Goal: Download file/media

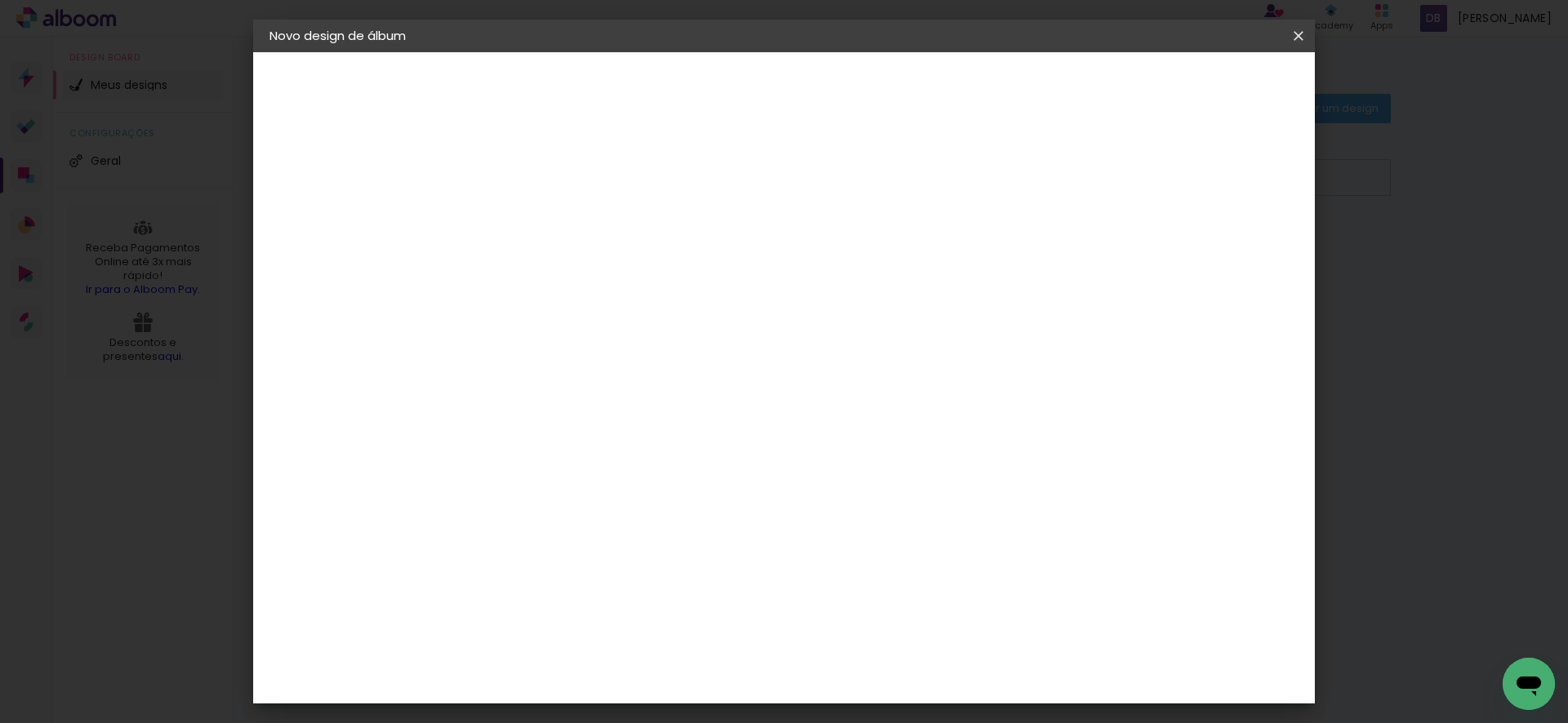
drag, startPoint x: 1299, startPoint y: 38, endPoint x: 1079, endPoint y: 202, distance: 274.4
click at [0, 0] on iron-icon at bounding box center [0, 0] width 0 height 0
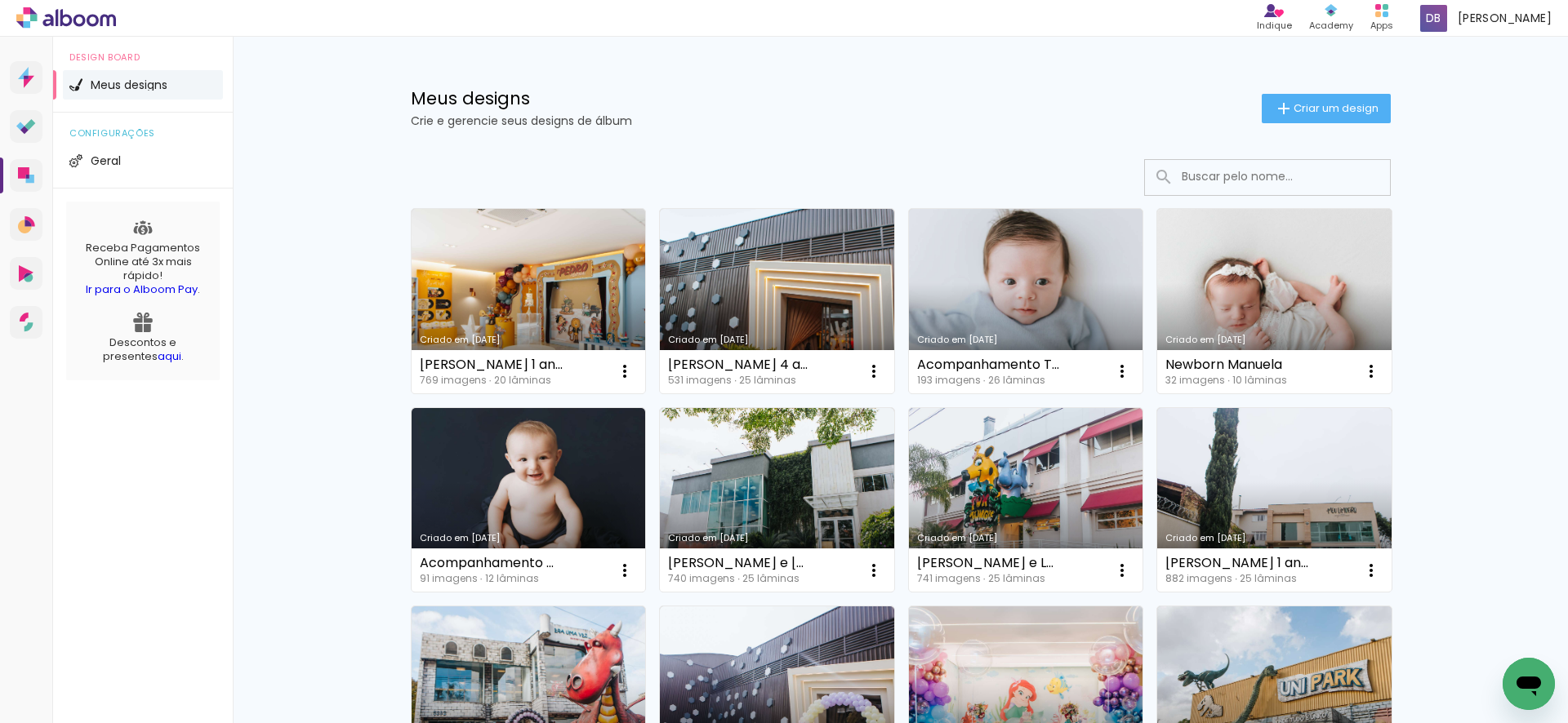
click at [1273, 294] on link "Criado em [DATE]" at bounding box center [1274, 302] width 235 height 185
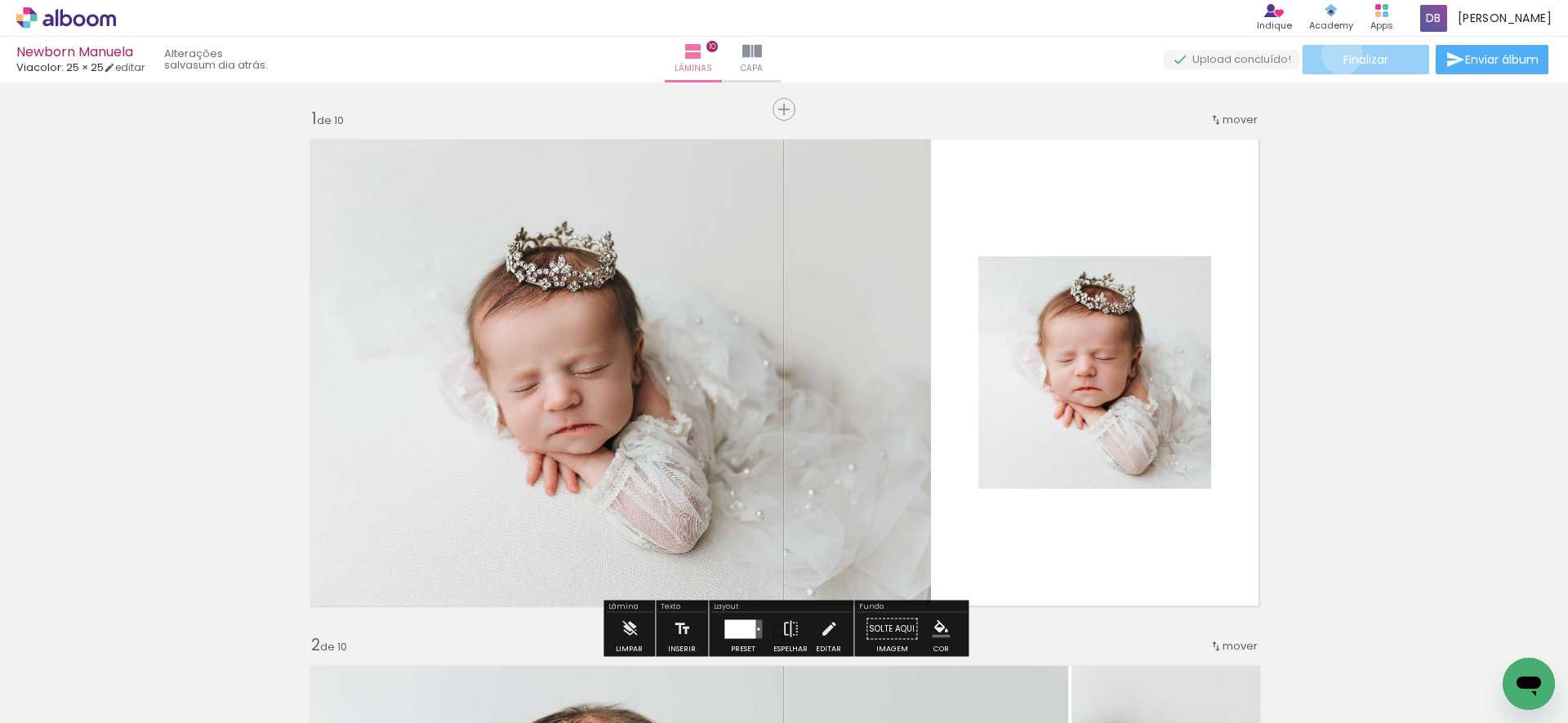
click at [1336, 54] on paper-button "Finalizar" at bounding box center [1365, 59] width 126 height 30
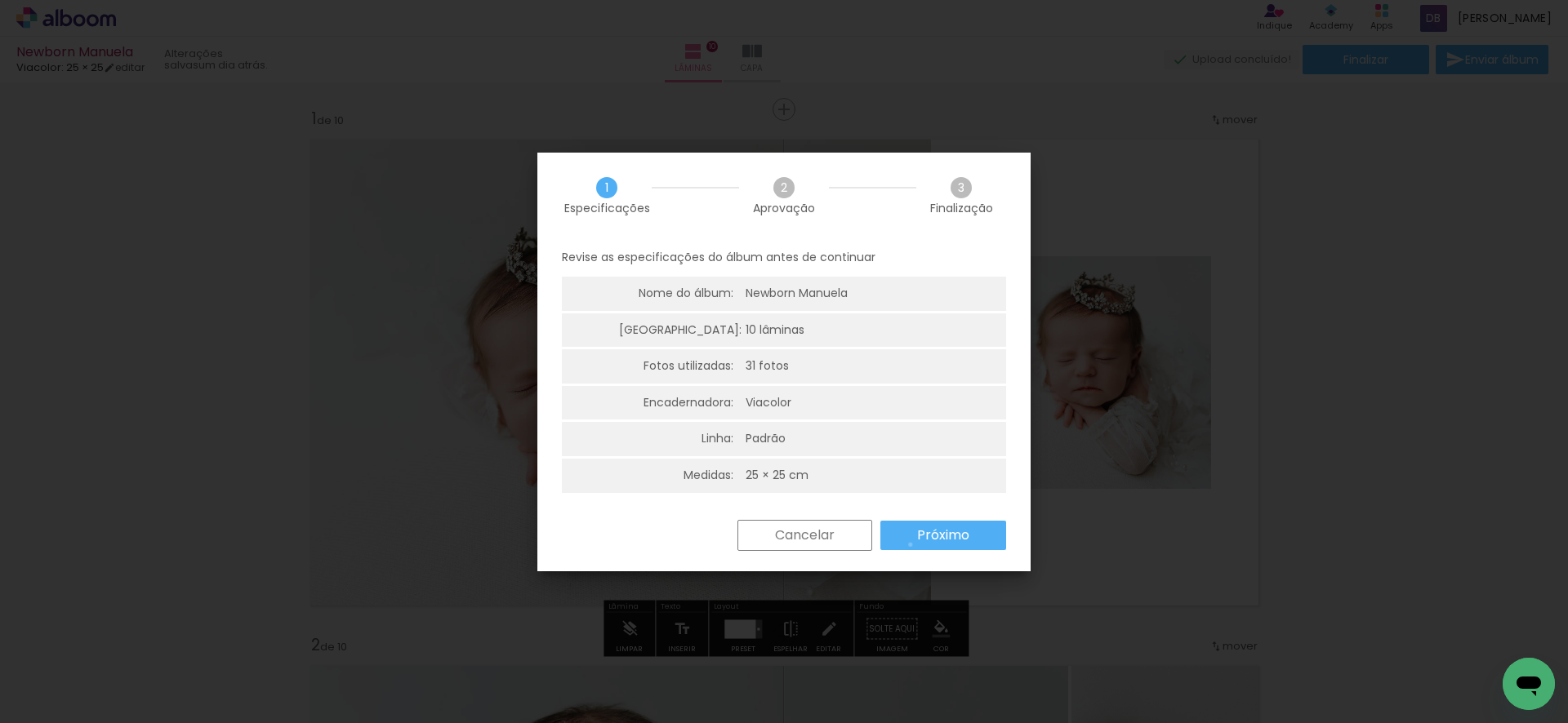
click at [910, 544] on paper-button "Próximo" at bounding box center [943, 535] width 126 height 30
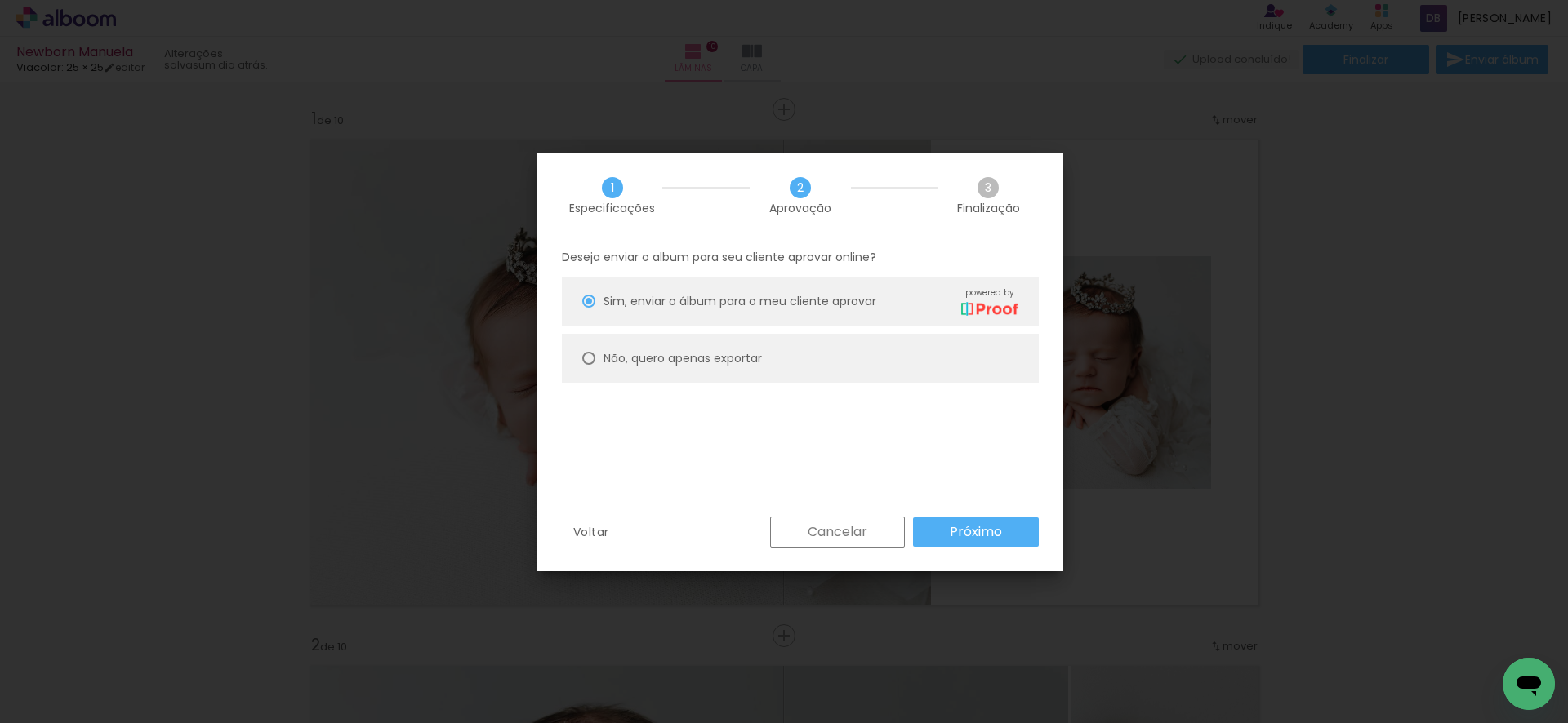
click at [0, 0] on slot "Não, quero apenas exportar" at bounding box center [0, 0] width 0 height 0
type paper-radio-button "on"
click at [0, 0] on slot "Não, quero apenas exportar" at bounding box center [0, 0] width 0 height 0
click at [0, 0] on slot "Próximo" at bounding box center [0, 0] width 0 height 0
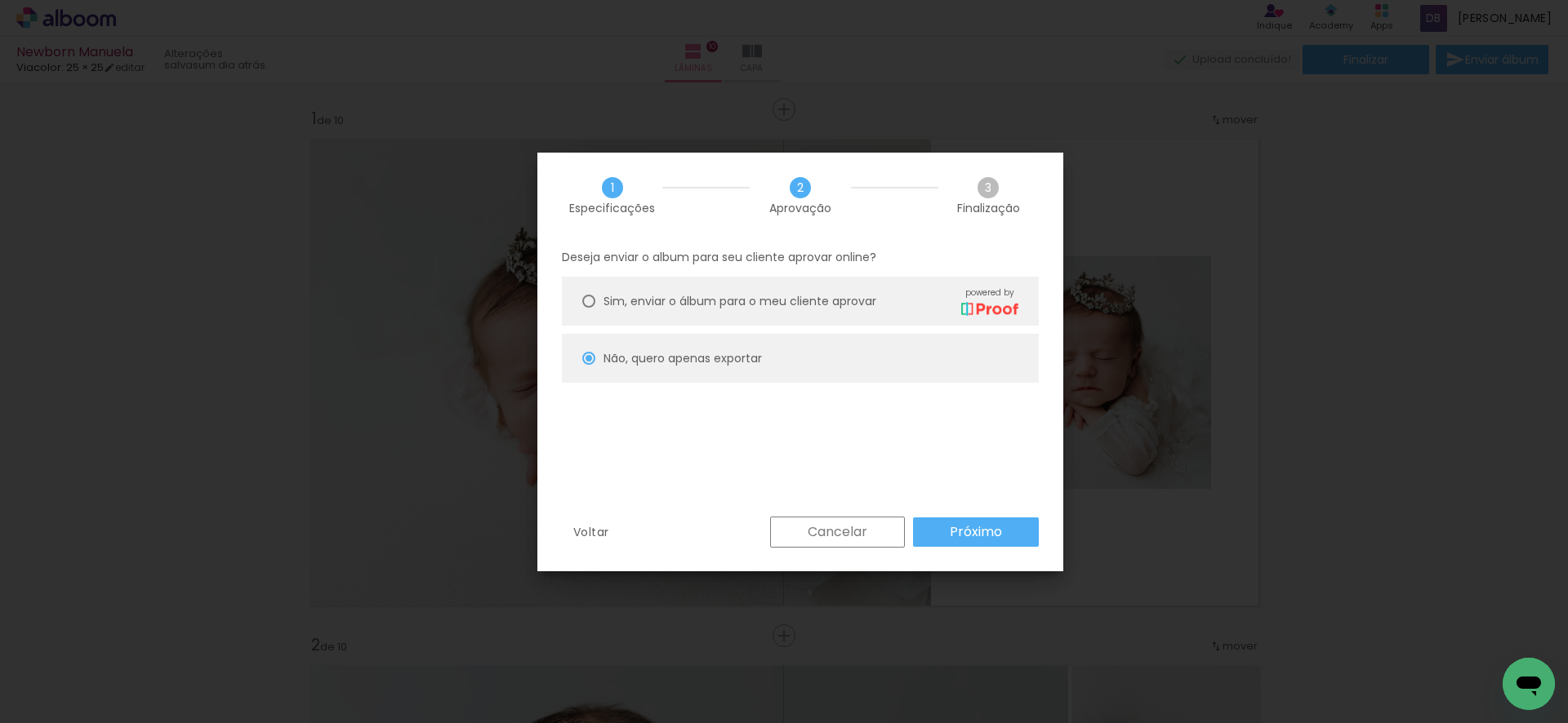
type input "Alta, 300 DPI"
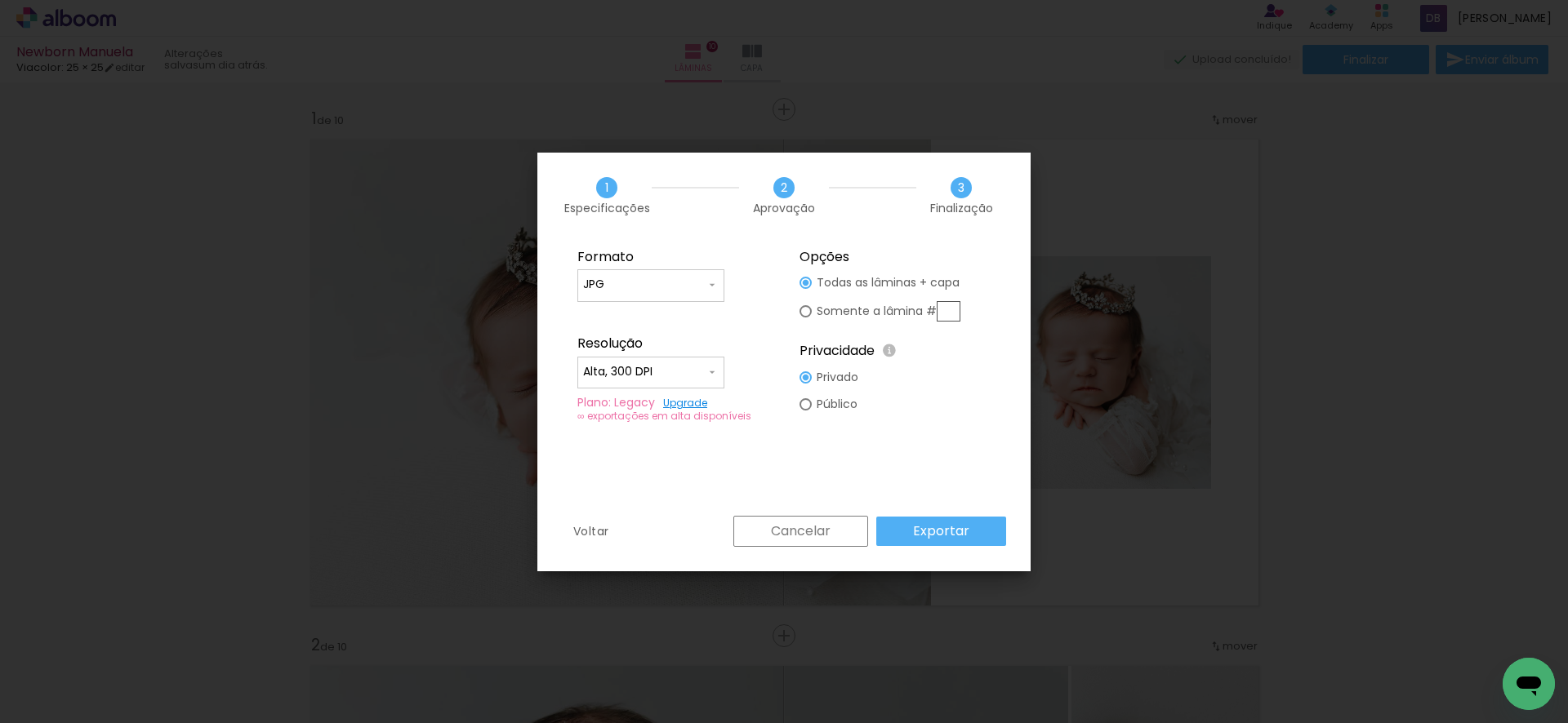
click at [0, 0] on slot "Exportar" at bounding box center [0, 0] width 0 height 0
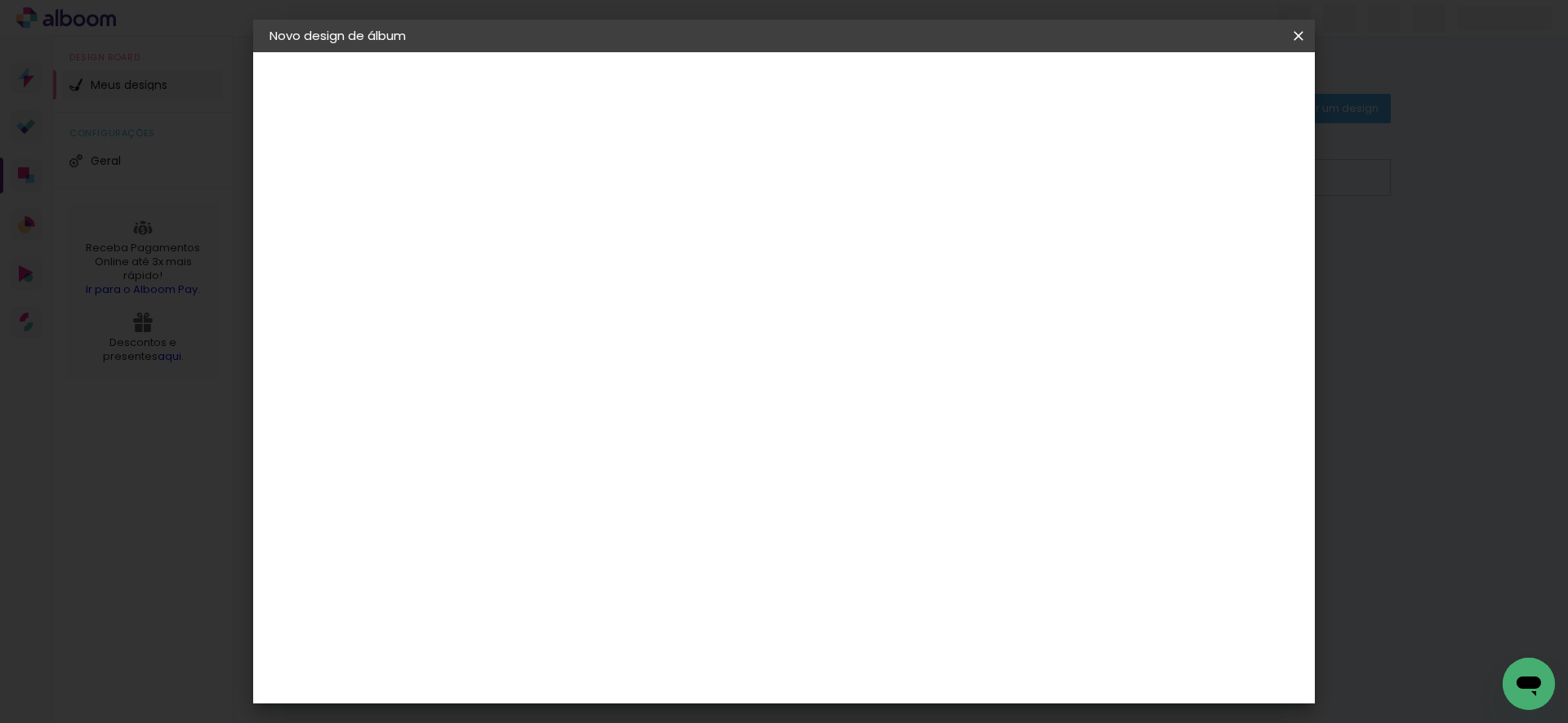
drag, startPoint x: 187, startPoint y: 301, endPoint x: 231, endPoint y: 301, distance: 44.0
click at [187, 301] on iron-overlay-backdrop at bounding box center [784, 361] width 1568 height 723
